Goal: Information Seeking & Learning: Learn about a topic

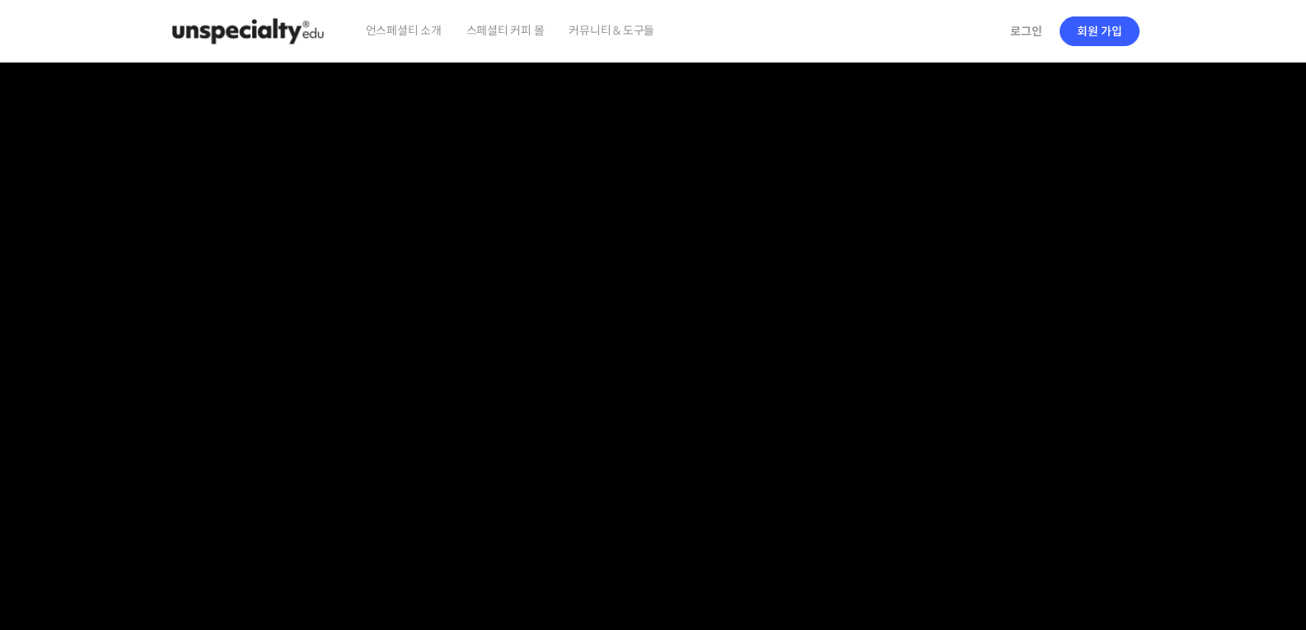
click at [637, 30] on span "커뮤니티 & 도구들" at bounding box center [611, 30] width 86 height 63
click at [243, 28] on img at bounding box center [247, 31] width 161 height 49
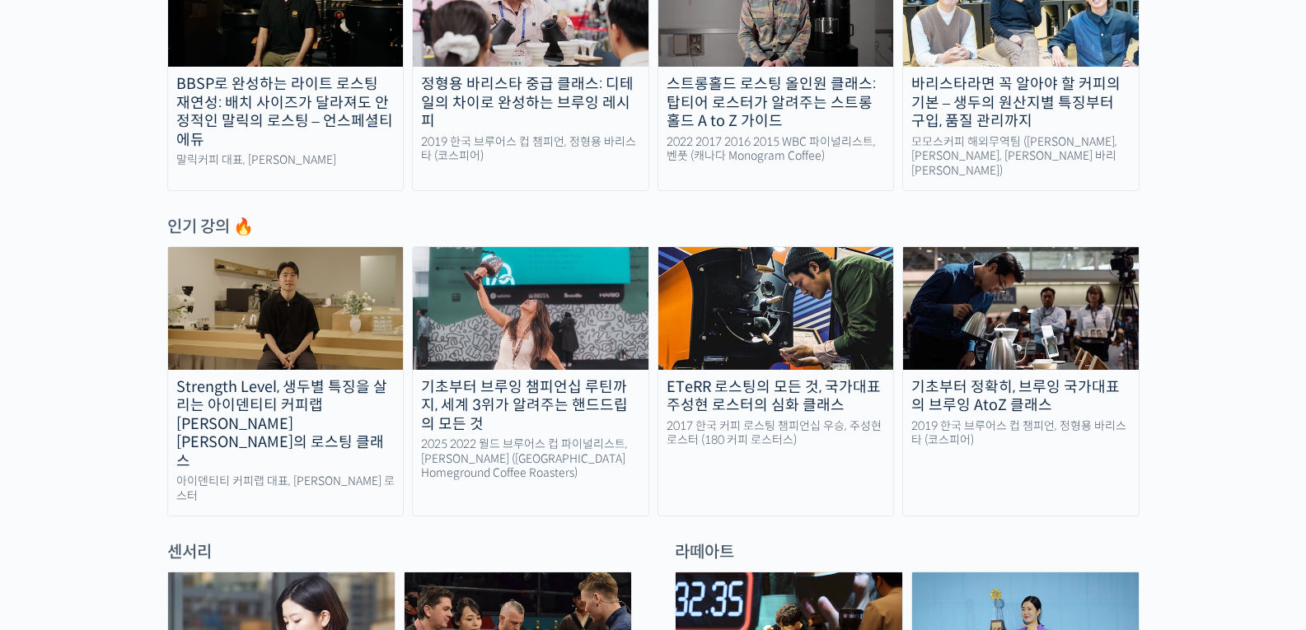
scroll to position [699, 0]
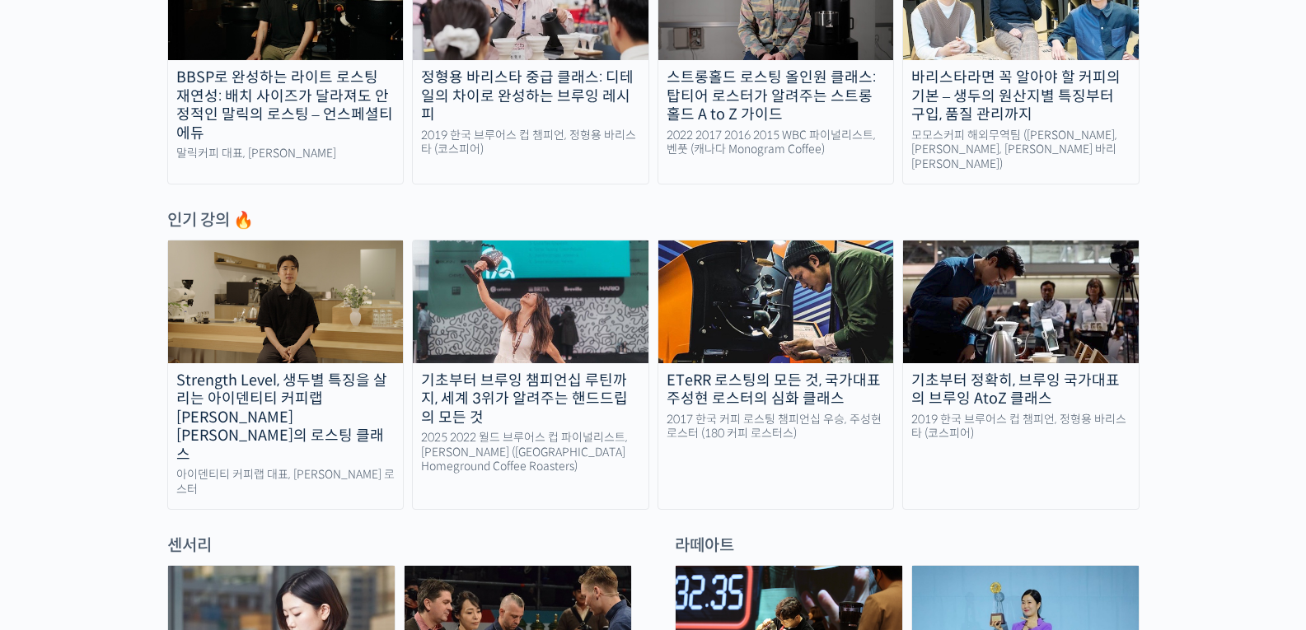
click at [1096, 510] on div at bounding box center [653, 522] width 972 height 25
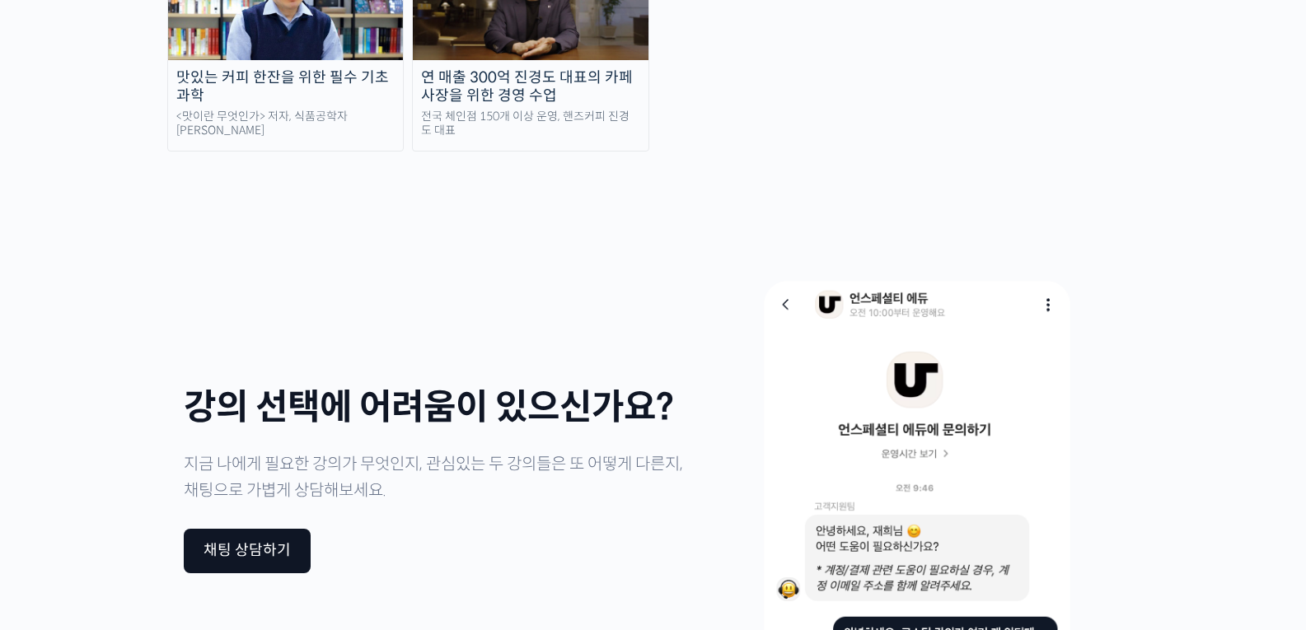
scroll to position [4046, 0]
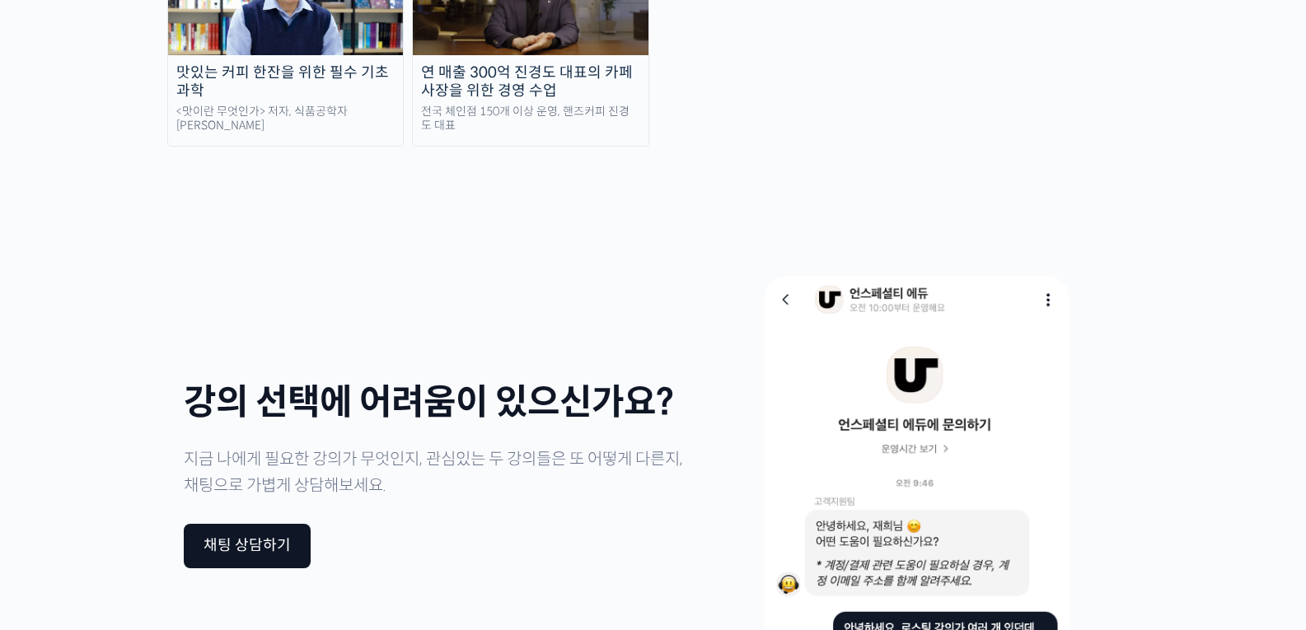
click at [638, 446] on p "지금 나에게 필요한 강의가 무엇인지, 관심있는 두 강의들은 또 어떻게 다른지, 채팅으로 가볍게 상담해보세요." at bounding box center [435, 472] width 503 height 53
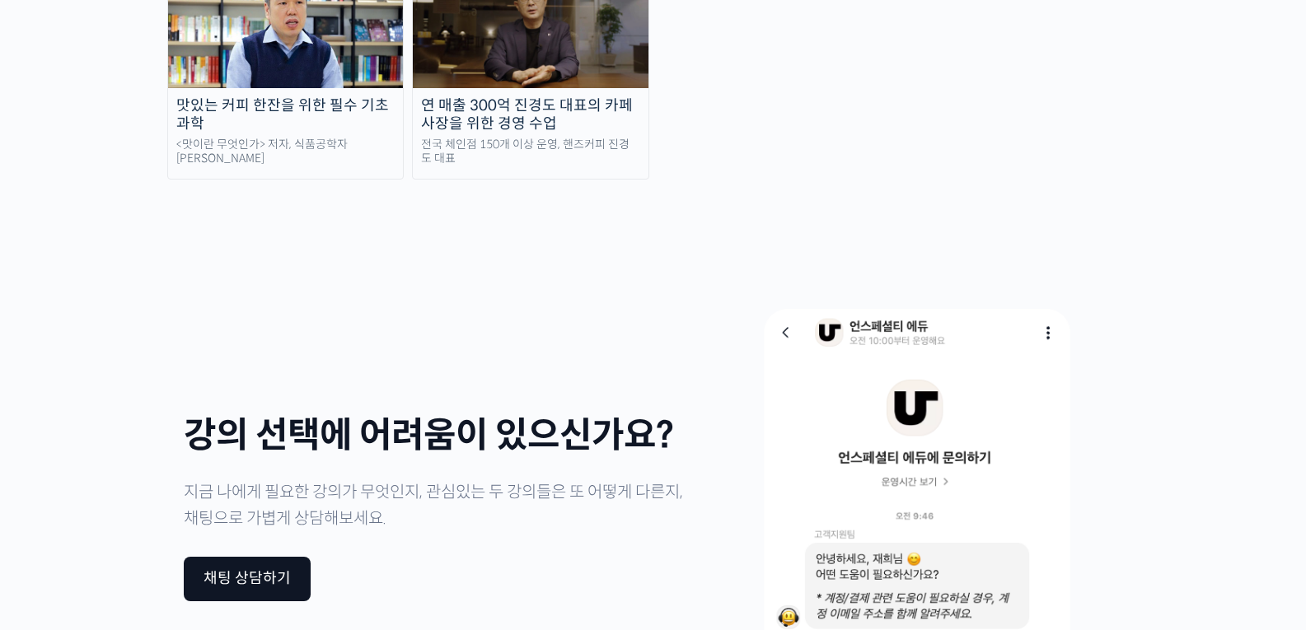
click at [578, 479] on p "지금 나에게 필요한 강의가 무엇인지, 관심있는 두 강의들은 또 어떻게 다른지, 채팅으로 가볍게 상담해보세요." at bounding box center [435, 505] width 503 height 53
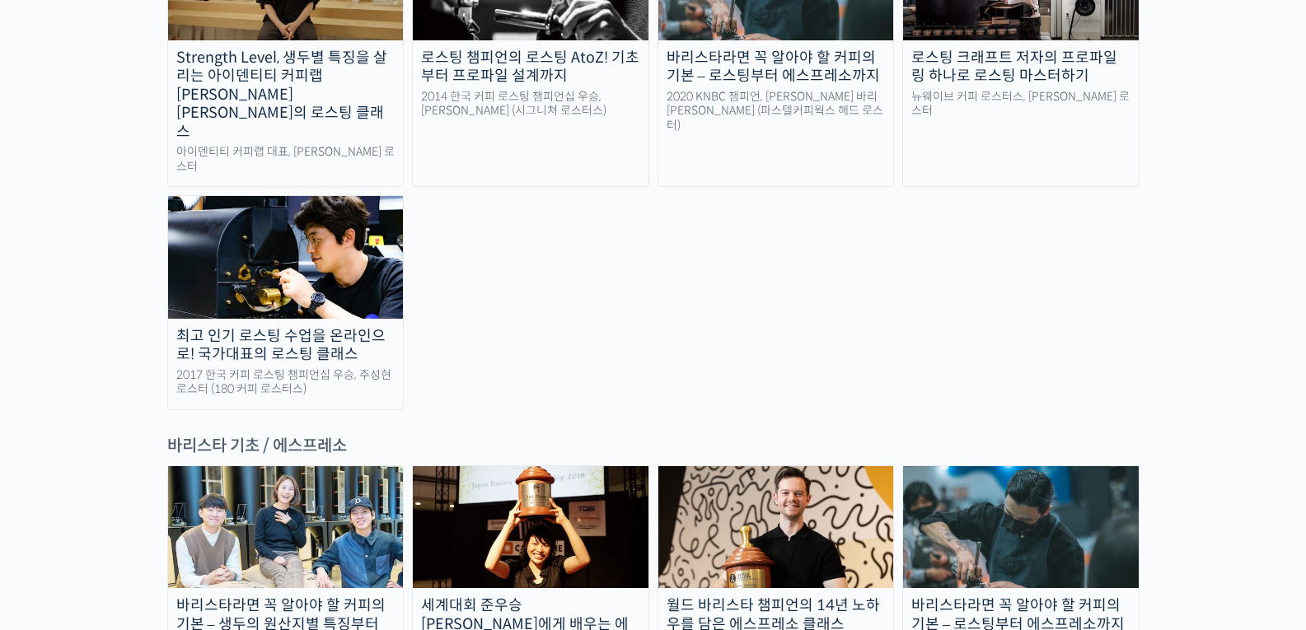
scroll to position [1911, 0]
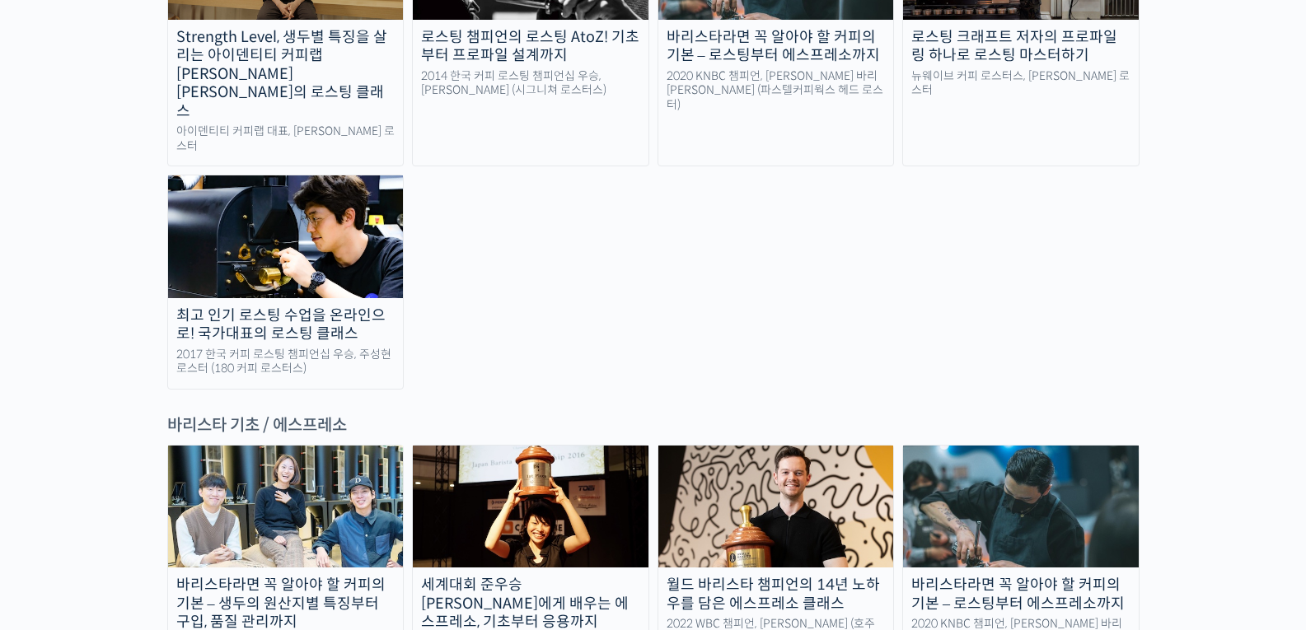
click at [563, 198] on div "BBSP로 완성하는 라이트 로스팅 재연성: 배치 사이즈가 달라져도 안정적인 말릭의 로스팅 – 언스페셜티 에듀 [PERSON_NAME] 대표, …" at bounding box center [653, 20] width 972 height 738
click at [986, 497] on link "바리스타라면 꼭 알아야 할 커피의 기본 – 로스팅부터 에스프레소까지 2020 KNBC 챔피언, [PERSON_NAME] 바리[PERSON_NA…" at bounding box center [1020, 568] width 237 height 247
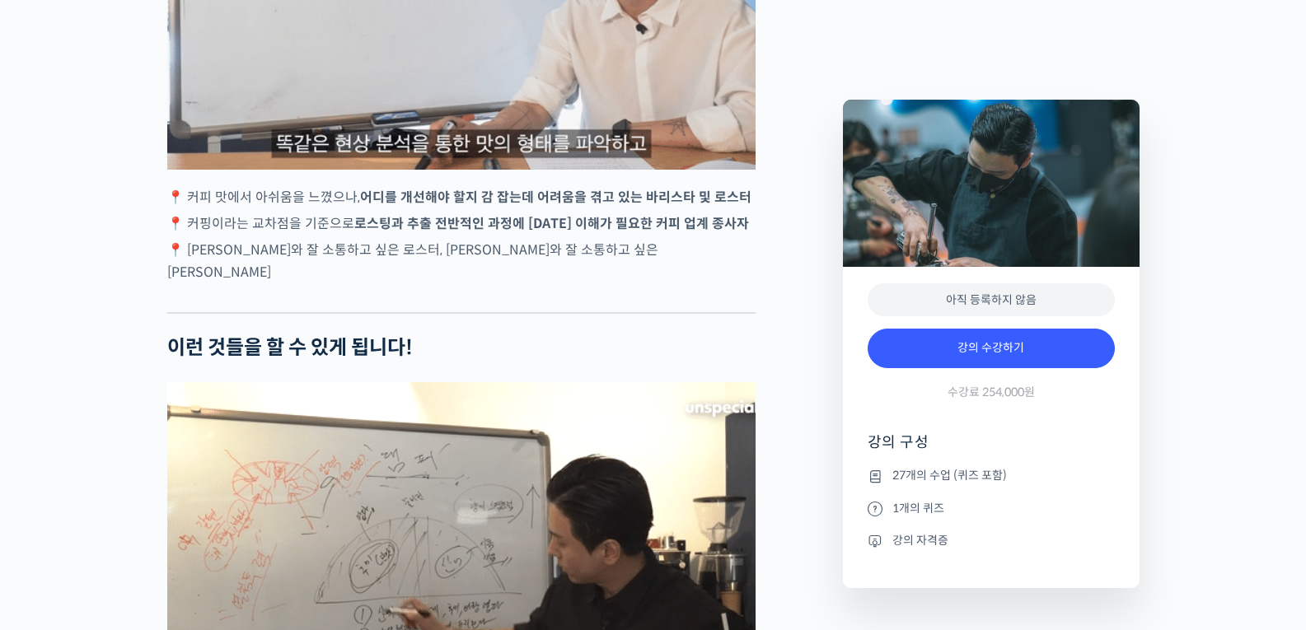
scroll to position [3261, 0]
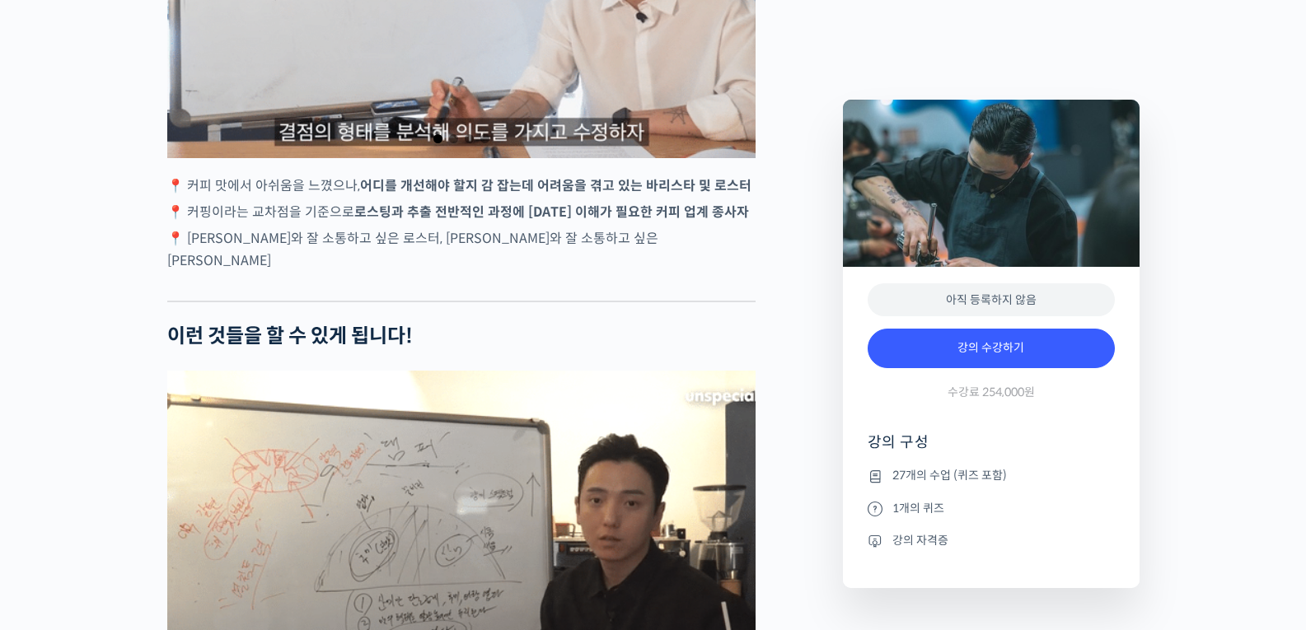
click at [660, 221] on strong "로스팅과 추출 전반적인 과정에 대한 이해가 필요한 커피 업계 종사자" at bounding box center [551, 211] width 395 height 17
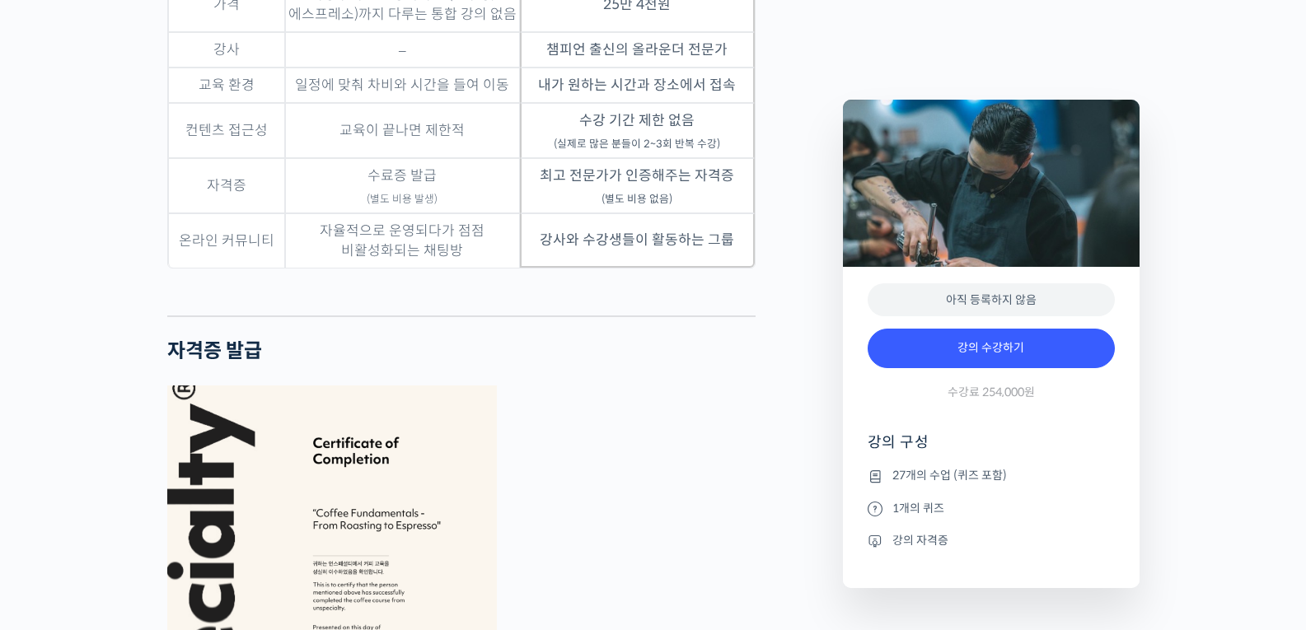
scroll to position [4459, 0]
